Goal: Information Seeking & Learning: Check status

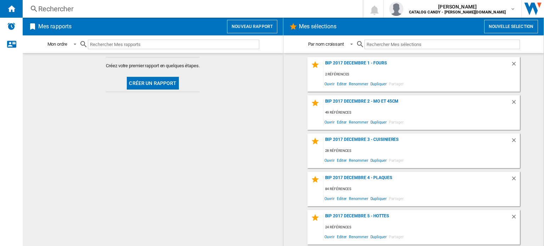
click at [49, 12] on div "Rechercher" at bounding box center [191, 9] width 306 height 10
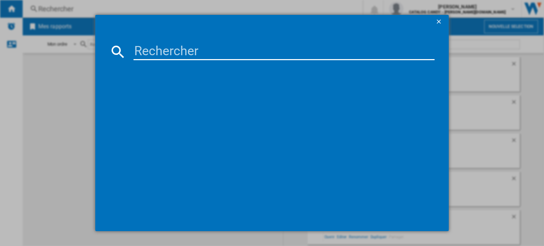
click at [164, 53] on input at bounding box center [283, 51] width 301 height 17
paste input "XS 4A4M4PB"
type input "XS 4A4M4PB"
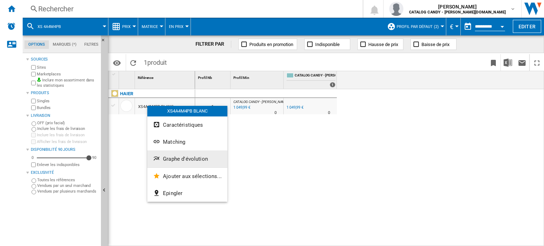
click at [185, 157] on span "Graphe d'évolution" at bounding box center [185, 159] width 45 height 6
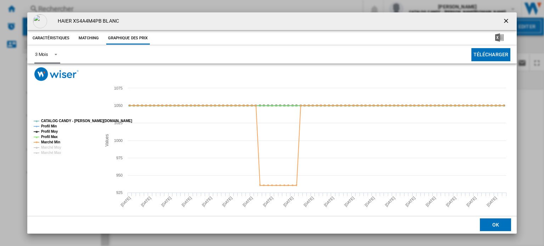
click at [48, 55] on div "3 Mois" at bounding box center [41, 54] width 13 height 5
click at [55, 72] on md-option "6 Mois" at bounding box center [53, 71] width 48 height 17
